Goal: Communication & Community: Answer question/provide support

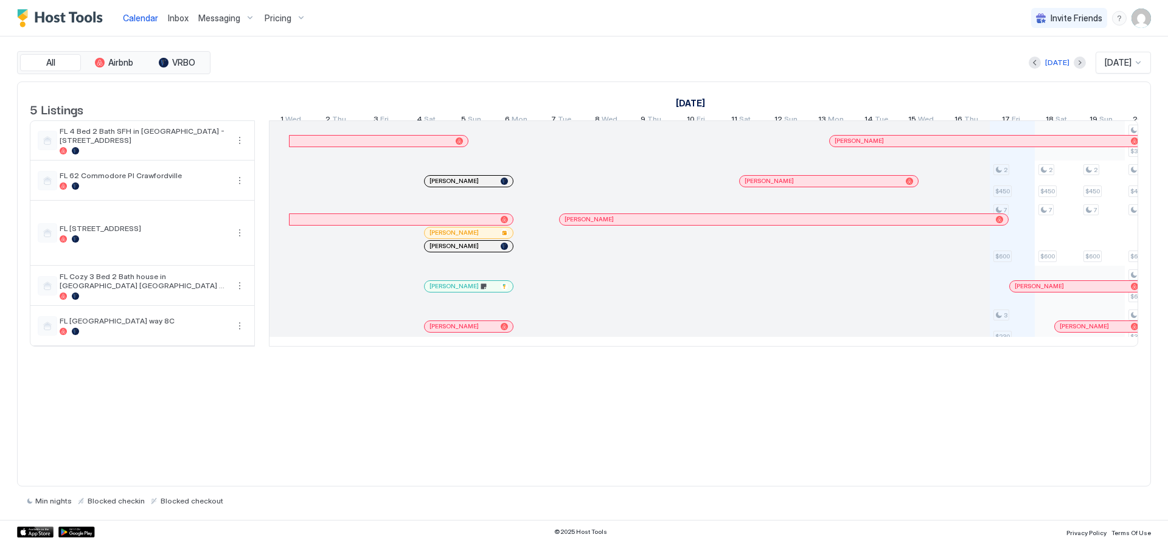
scroll to position [0, 676]
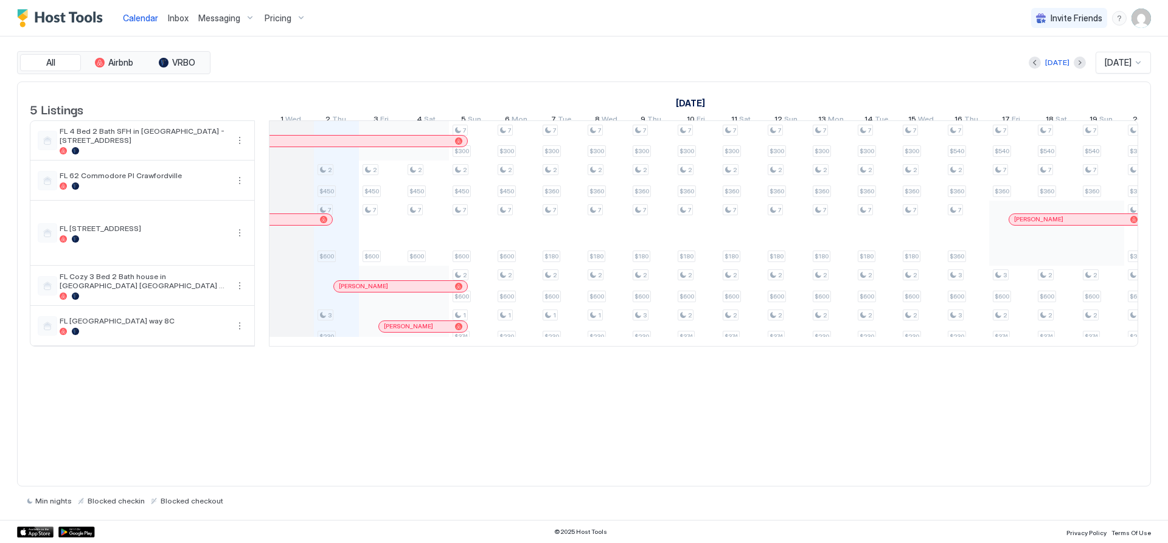
click at [179, 14] on span "Inbox" at bounding box center [178, 18] width 21 height 10
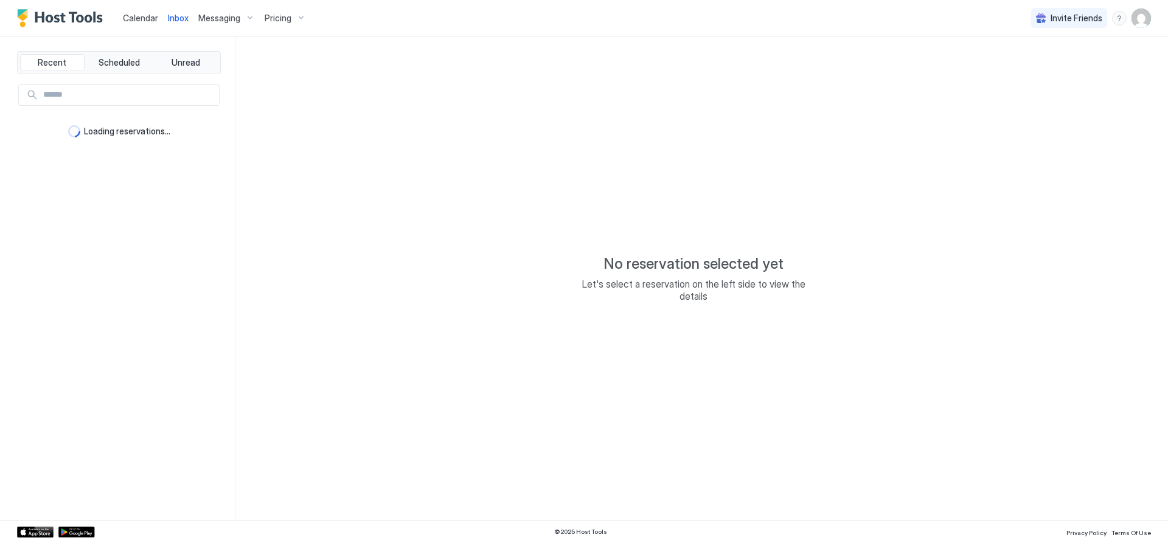
click at [210, 18] on span "Messaging" at bounding box center [219, 18] width 42 height 11
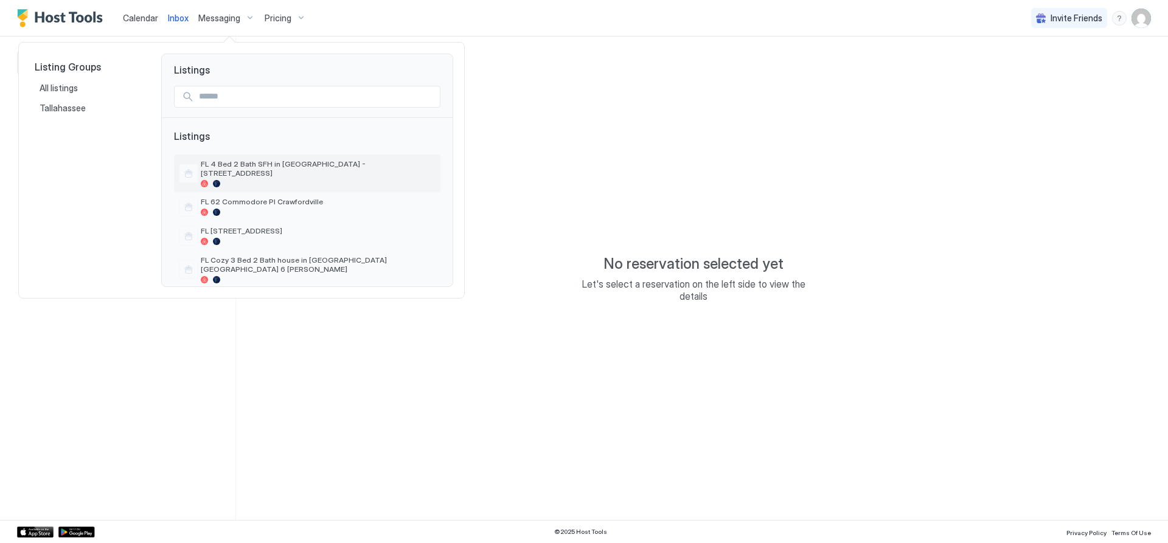
scroll to position [26, 0]
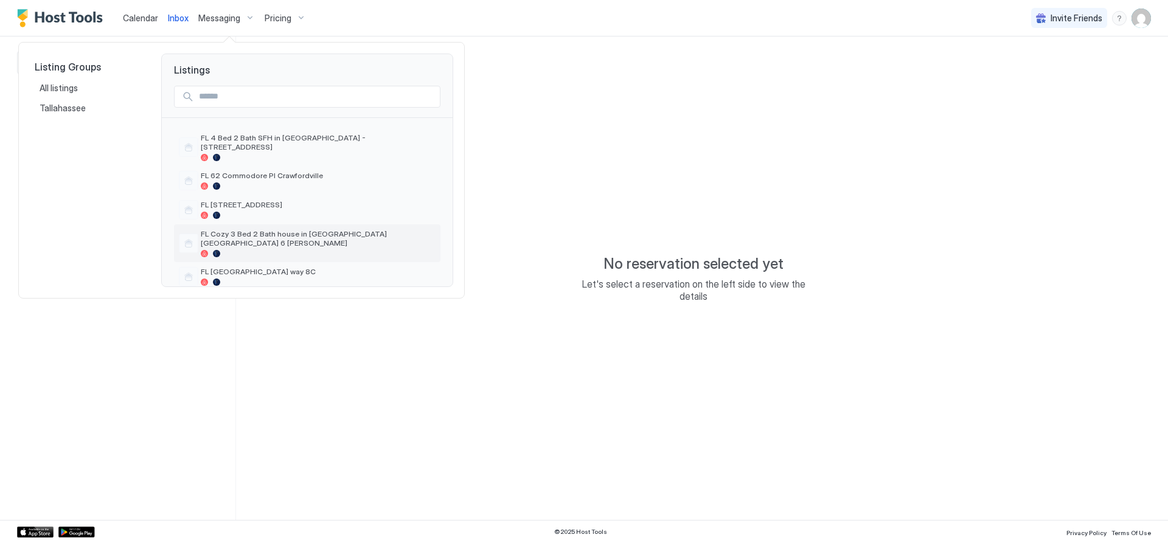
click at [282, 229] on span "FL Cozy 3 Bed 2 Bath house in [GEOGRAPHIC_DATA] [GEOGRAPHIC_DATA] 6 [PERSON_NAM…" at bounding box center [318, 238] width 235 height 18
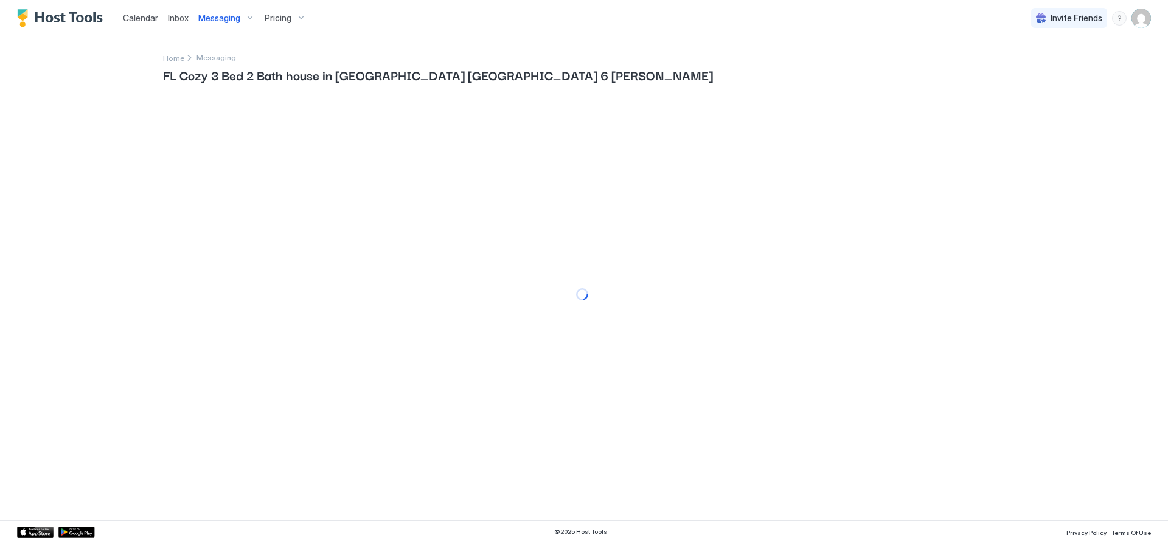
click at [142, 17] on span "Calendar" at bounding box center [140, 18] width 35 height 10
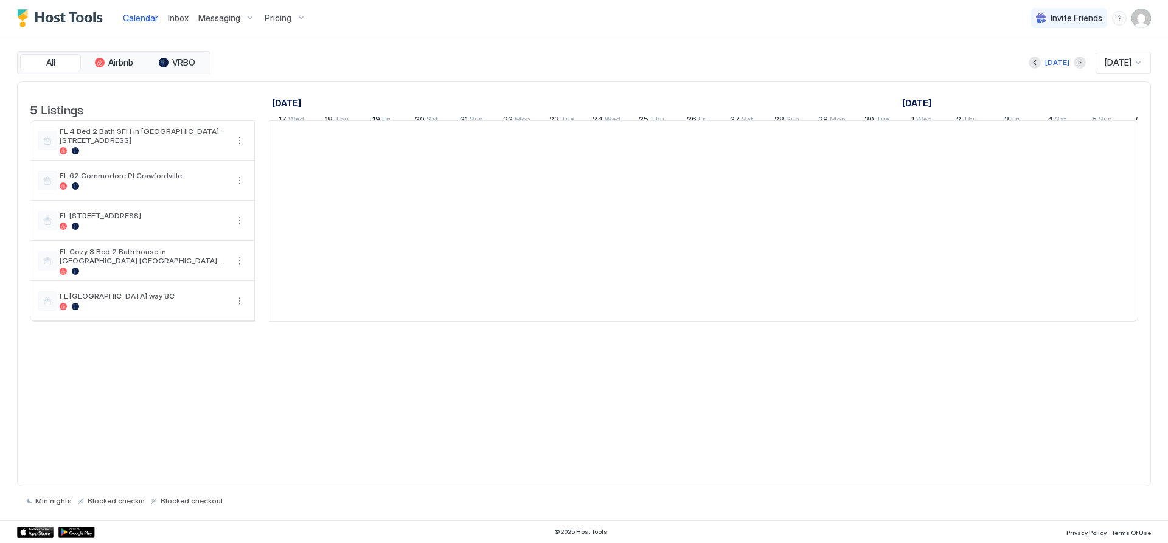
scroll to position [0, 676]
click at [134, 19] on span "Calendar" at bounding box center [140, 18] width 35 height 10
click at [178, 18] on span "Inbox" at bounding box center [178, 18] width 21 height 10
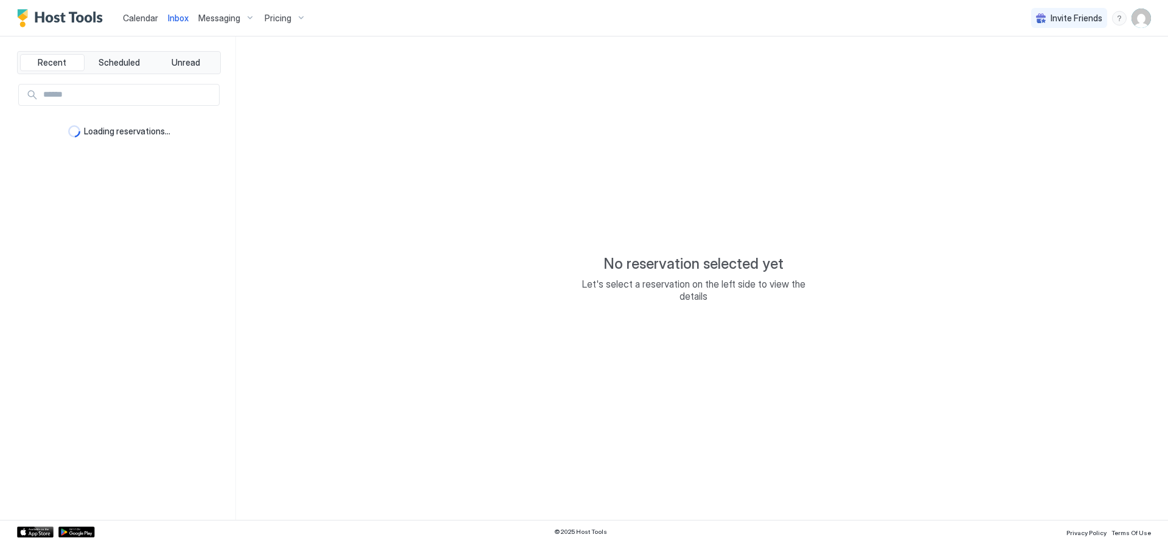
click at [140, 18] on span "Calendar" at bounding box center [140, 18] width 35 height 10
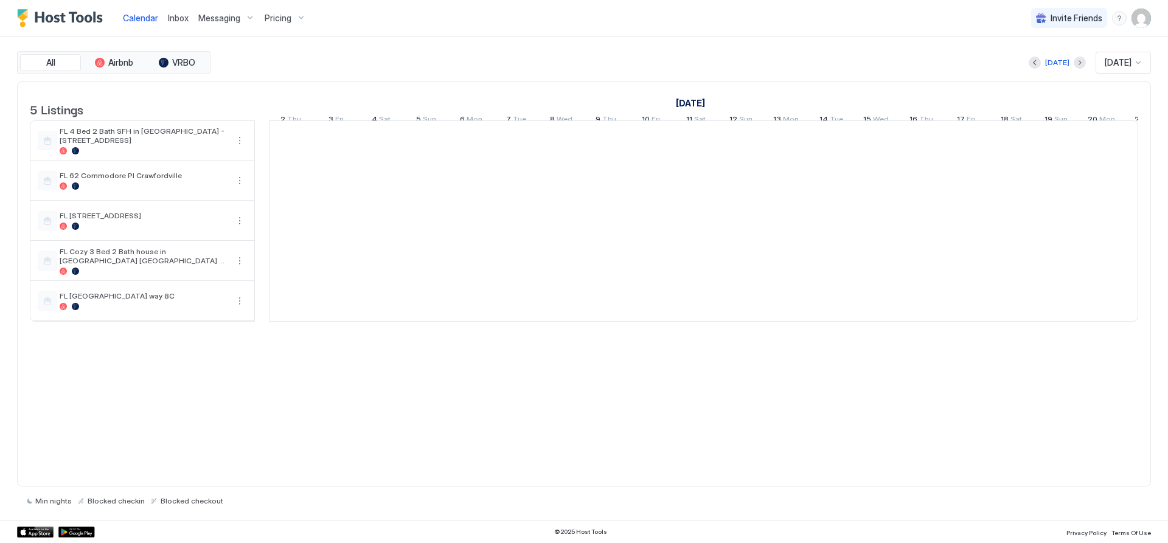
scroll to position [0, 676]
click at [293, 147] on div at bounding box center [291, 141] width 45 height 40
click at [97, 145] on span "FL 4 Bed 2 Bath SFH in [GEOGRAPHIC_DATA] - [STREET_ADDRESS]" at bounding box center [144, 136] width 168 height 18
click at [102, 190] on div at bounding box center [144, 185] width 168 height 7
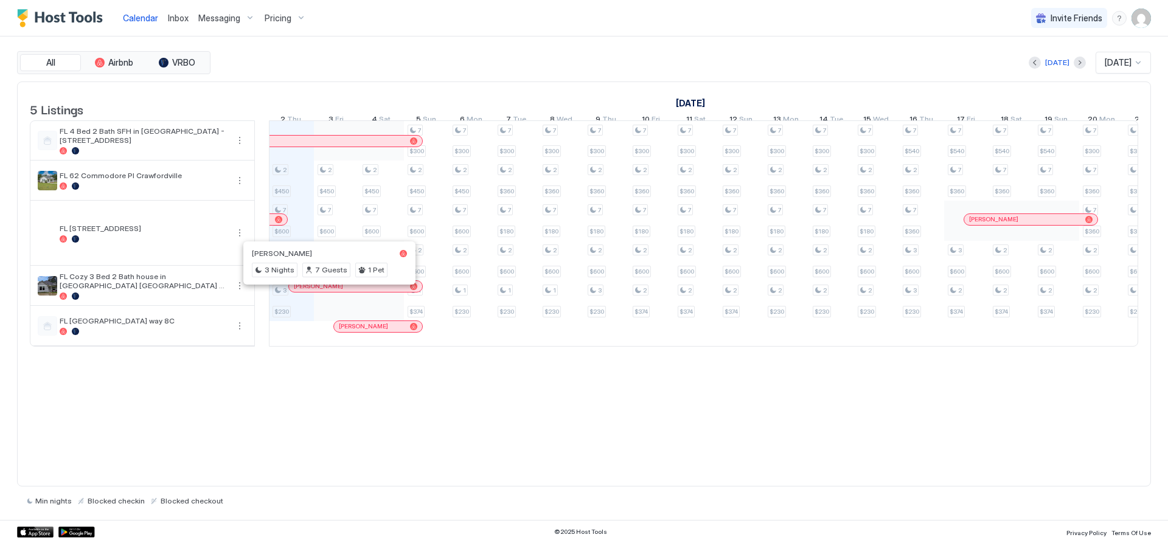
click at [325, 291] on div at bounding box center [325, 287] width 10 height 10
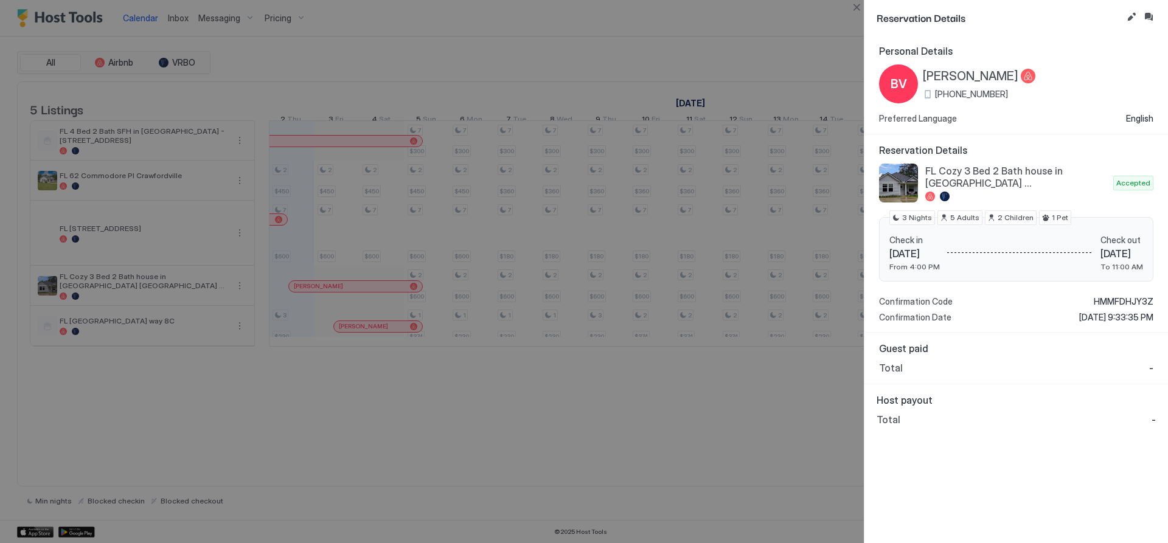
click at [405, 436] on div at bounding box center [584, 271] width 1168 height 543
click at [367, 337] on div at bounding box center [584, 271] width 1168 height 543
click at [346, 336] on div at bounding box center [584, 271] width 1168 height 543
click at [859, 5] on button "Close" at bounding box center [856, 7] width 15 height 15
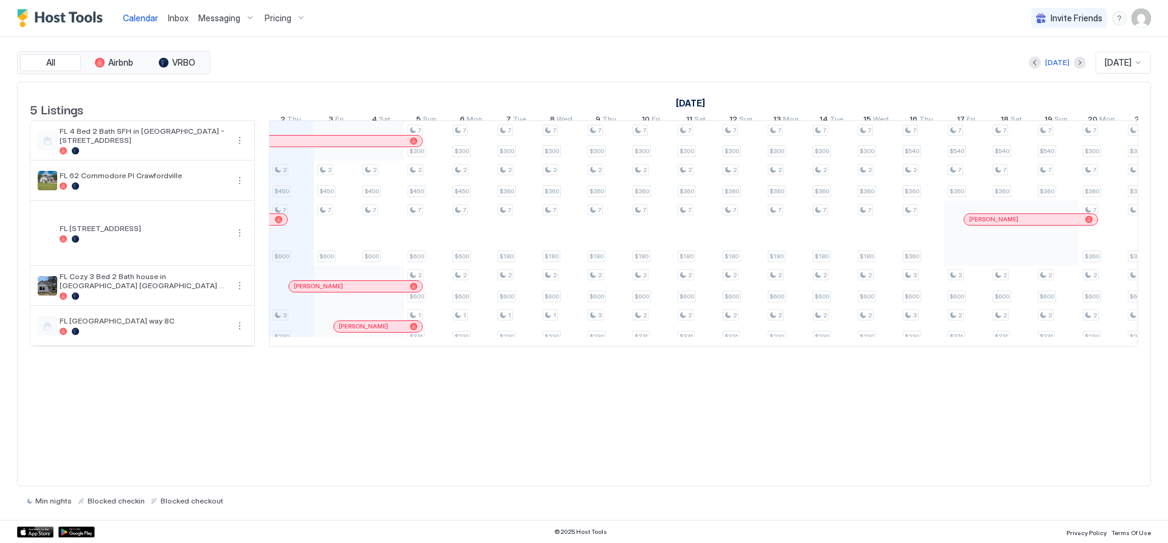
click at [378, 332] on div at bounding box center [379, 327] width 10 height 10
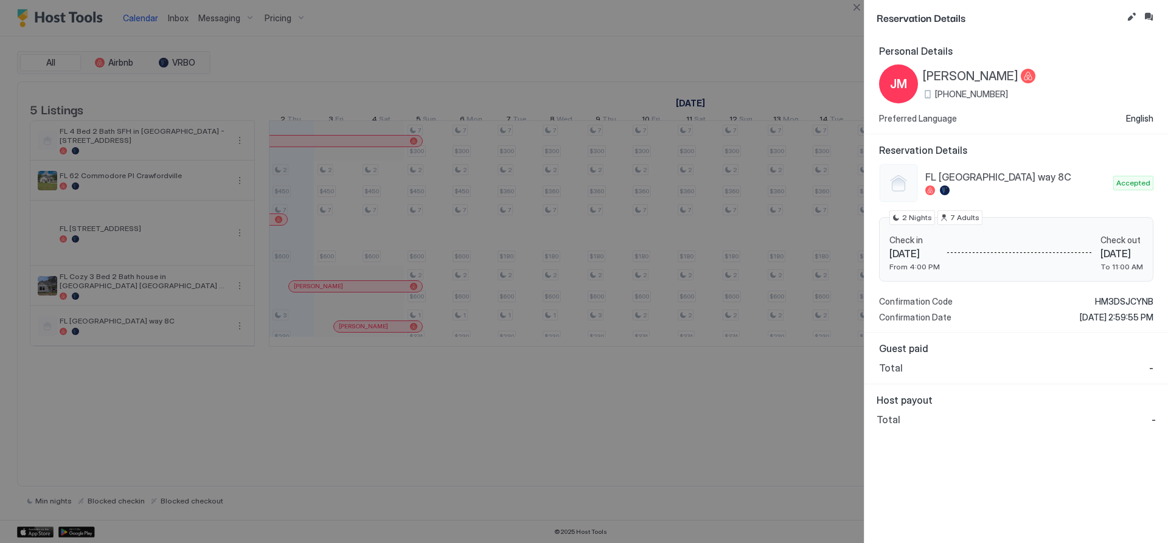
click at [793, 24] on div at bounding box center [584, 271] width 1168 height 543
click at [349, 333] on div at bounding box center [584, 271] width 1168 height 543
click at [1153, 15] on button "Inbox" at bounding box center [1148, 17] width 15 height 15
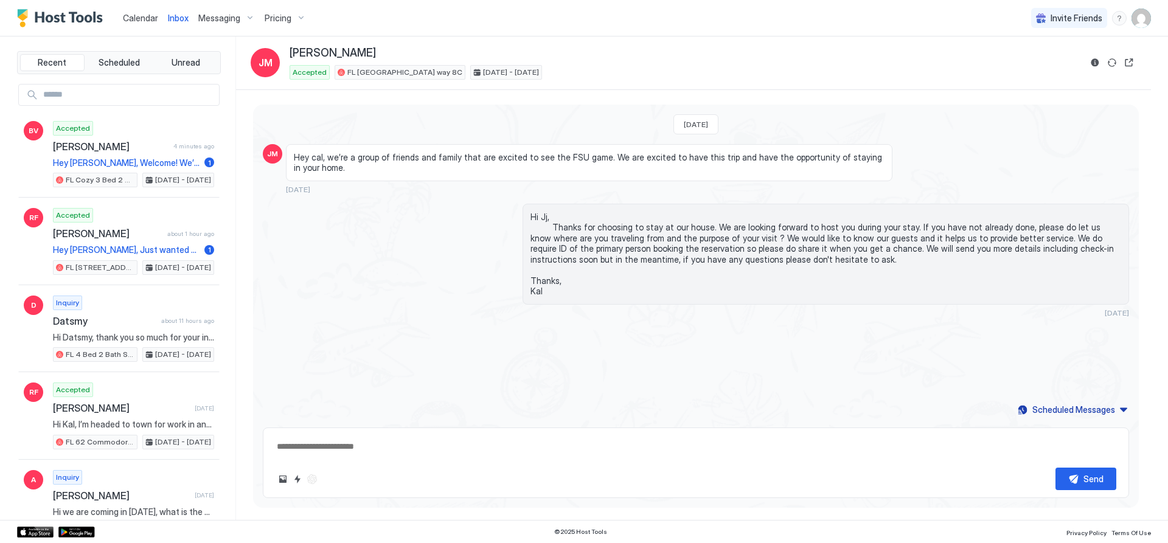
click at [341, 444] on textarea at bounding box center [696, 447] width 841 height 23
paste textarea "**********"
type textarea "*"
type textarea "**********"
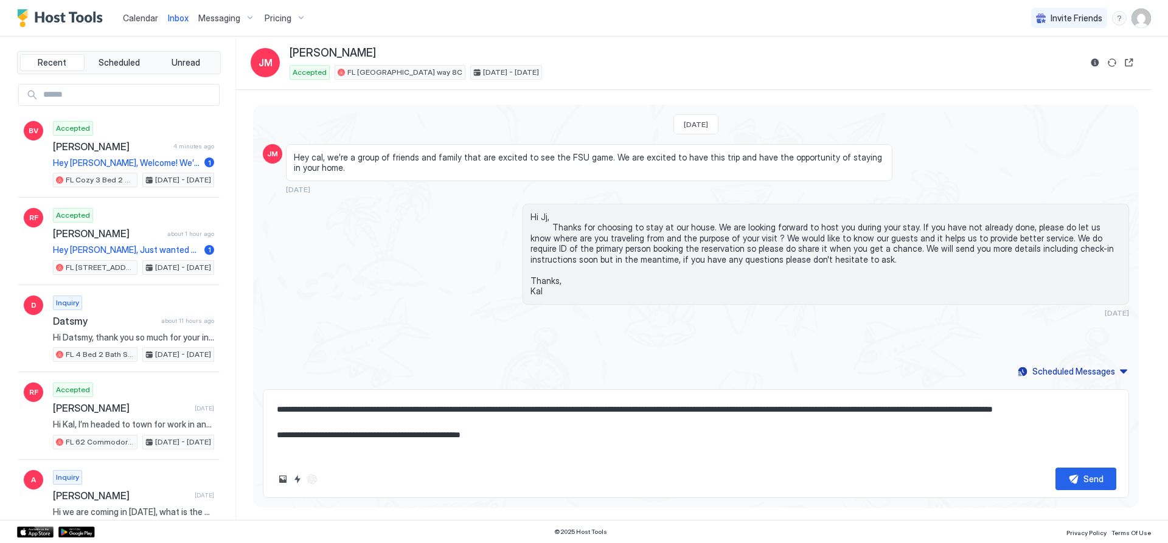
scroll to position [51, 0]
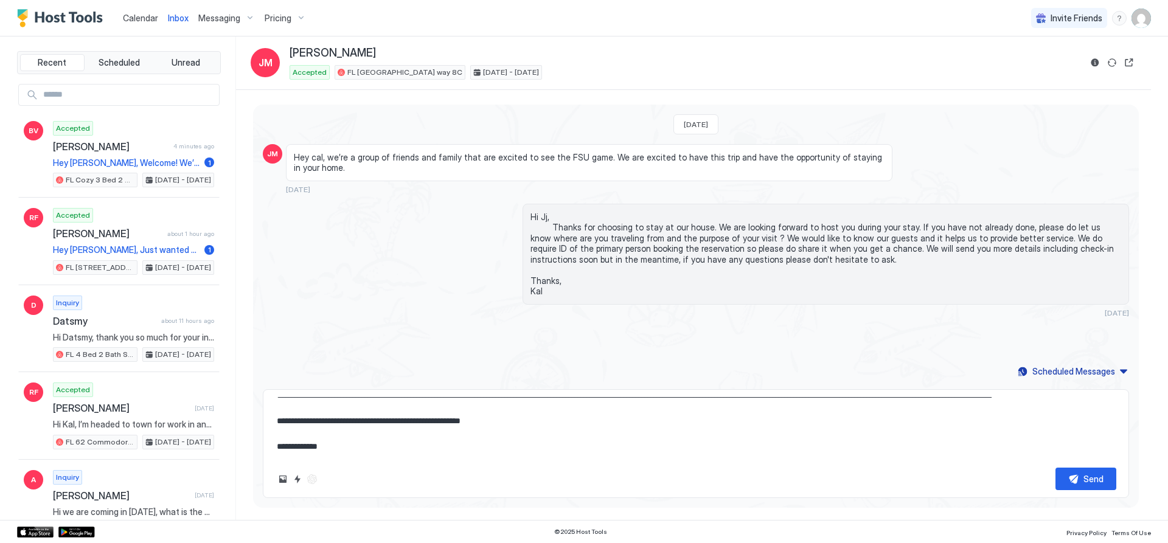
click at [305, 457] on textarea "**********" at bounding box center [696, 427] width 841 height 61
click at [341, 445] on textarea "**********" at bounding box center [696, 427] width 841 height 61
type textarea "*"
type textarea "**********"
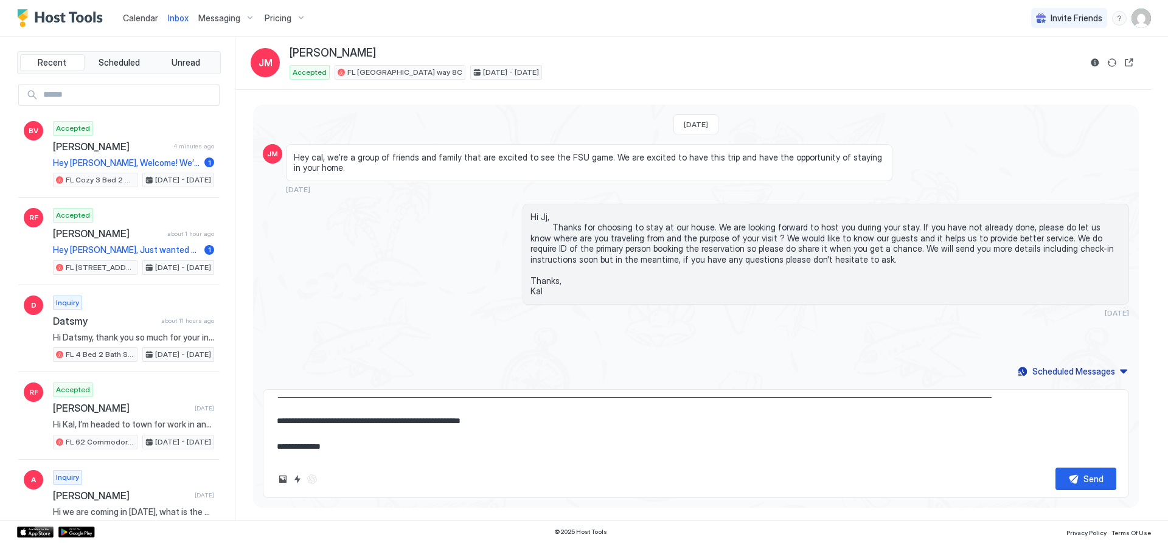
type textarea "*"
type textarea "**********"
type textarea "*"
type textarea "**********"
type textarea "*"
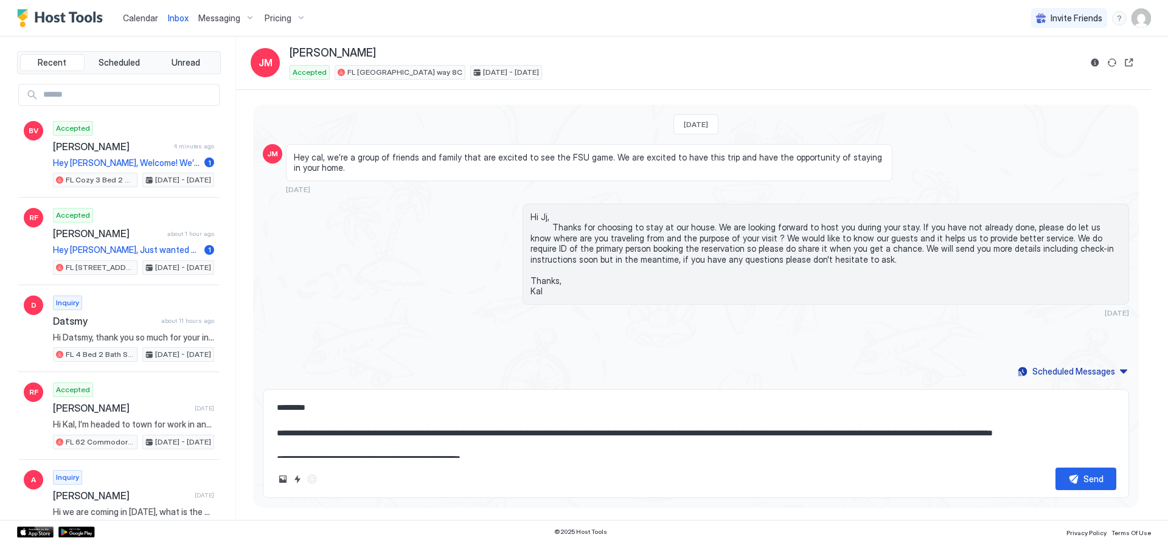
scroll to position [0, 0]
type textarea "**********"
click at [1105, 478] on button "Send" at bounding box center [1085, 479] width 61 height 23
type textarea "*"
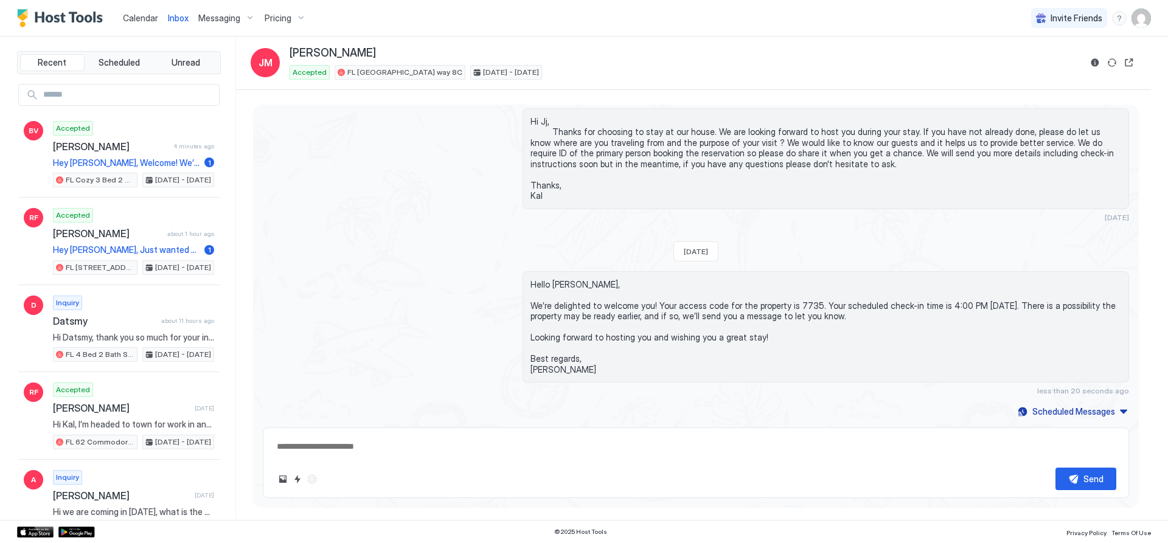
scroll to position [97, 0]
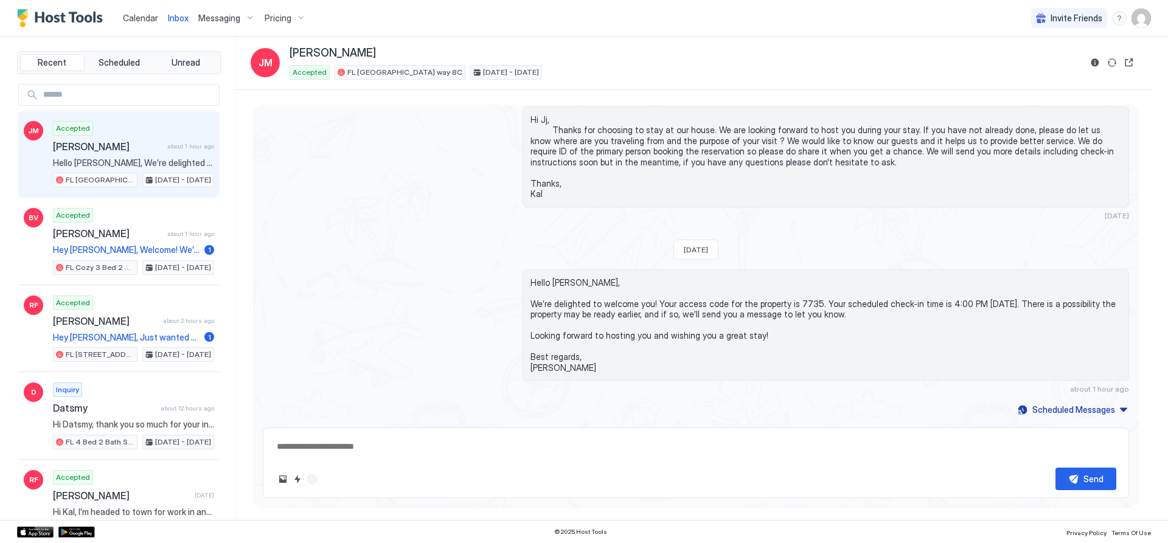
type textarea "*"
